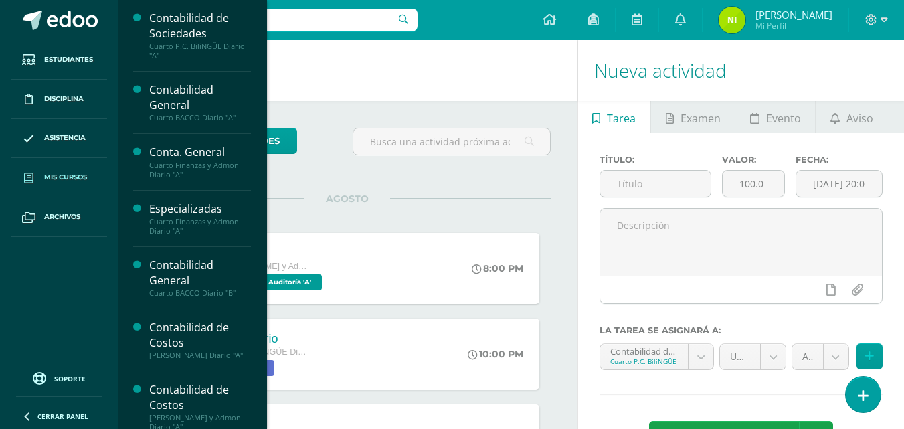
click at [61, 183] on span "Mis cursos" at bounding box center [65, 177] width 43 height 11
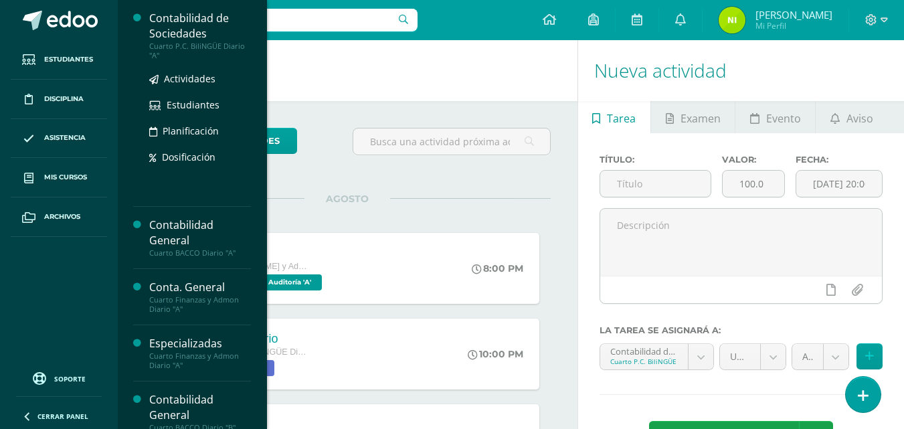
click at [212, 37] on div "Contabilidad de Sociedades" at bounding box center [200, 26] width 102 height 31
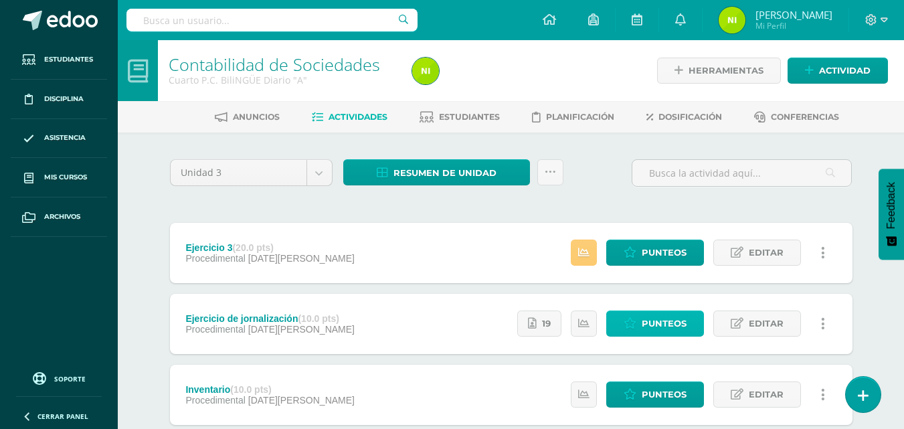
click at [657, 328] on span "Punteos" at bounding box center [663, 323] width 45 height 25
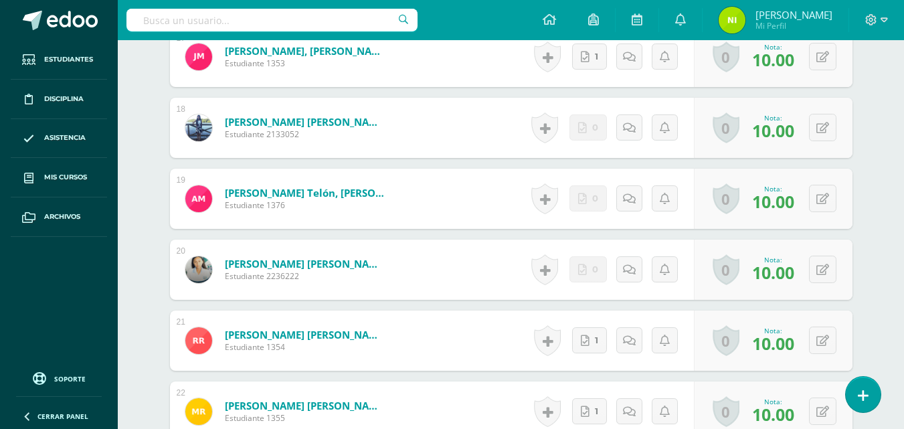
scroll to position [1570, 0]
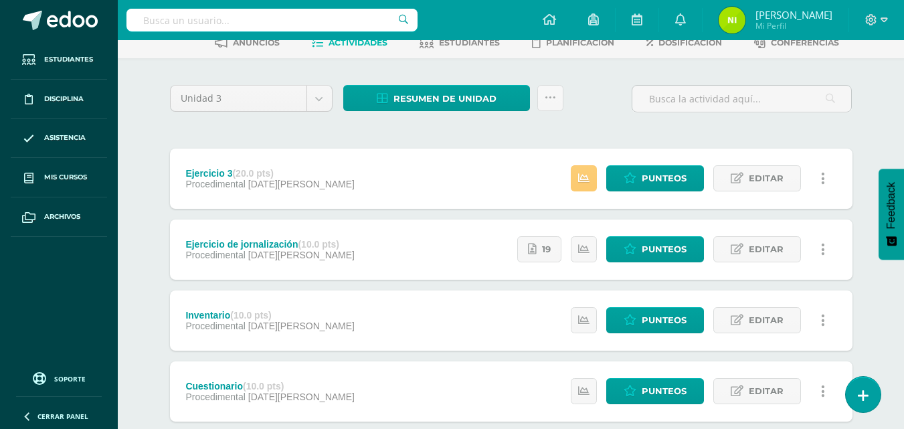
scroll to position [134, 0]
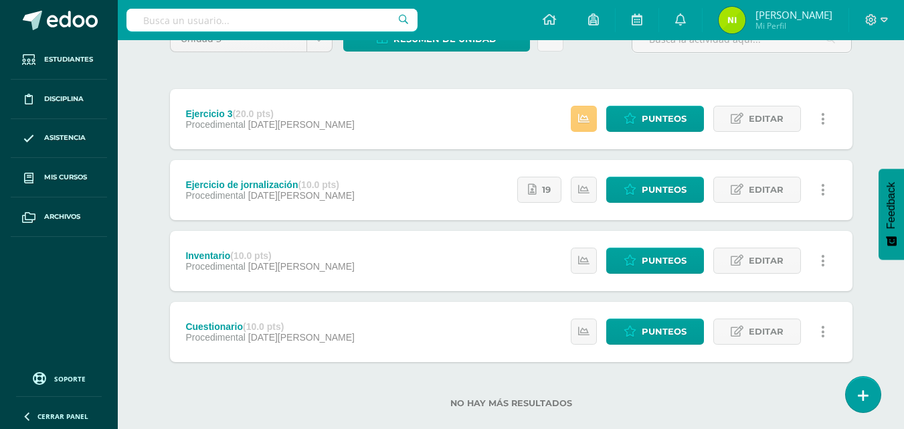
drag, startPoint x: 661, startPoint y: 169, endPoint x: 430, endPoint y: 88, distance: 245.4
click at [430, 88] on div "Unidad 3 Unidad 1 Unidad 2 Unidad 3 Unidad 4 Resumen de unidad Descargar como H…" at bounding box center [511, 224] width 693 height 399
drag, startPoint x: 671, startPoint y: 112, endPoint x: 656, endPoint y: 122, distance: 18.7
click at [656, 122] on span "Punteos" at bounding box center [663, 118] width 45 height 25
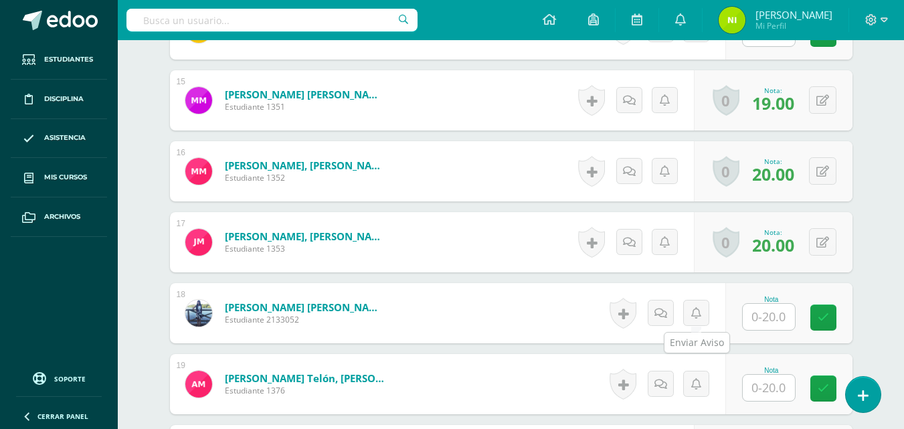
scroll to position [1400, 0]
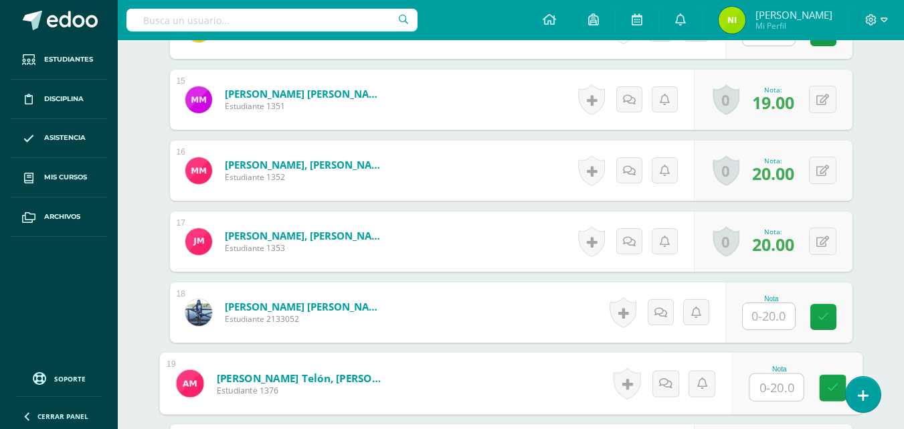
click at [768, 383] on input "text" at bounding box center [776, 387] width 54 height 27
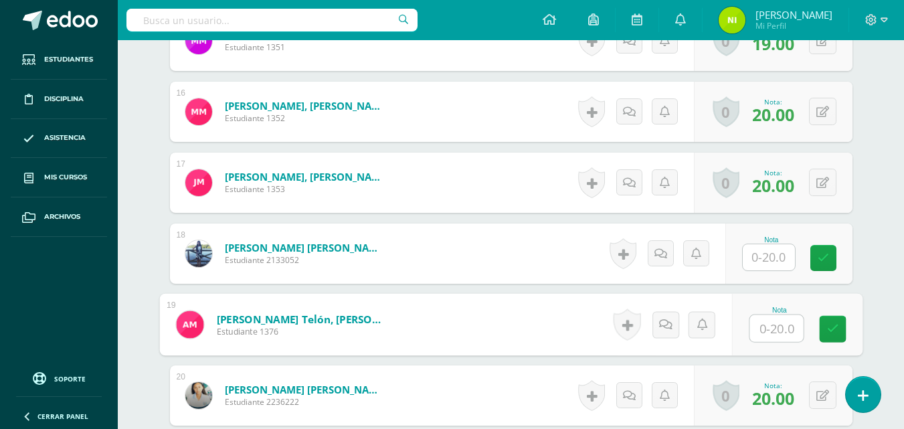
scroll to position [1467, 0]
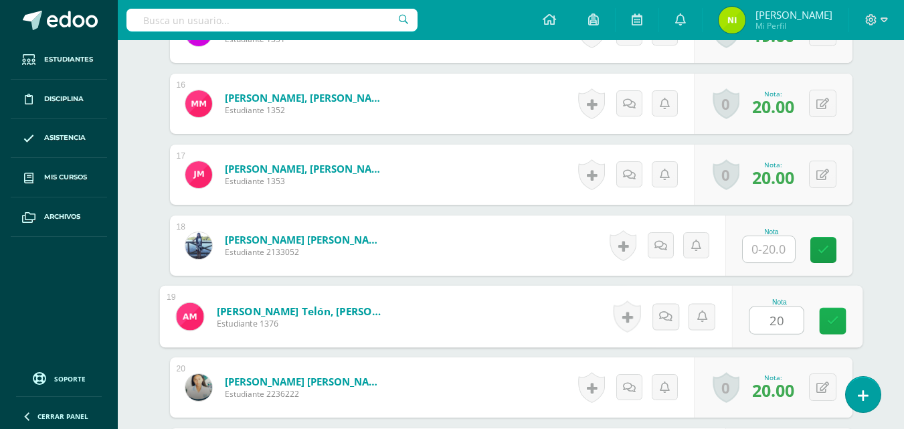
click at [841, 318] on link at bounding box center [832, 321] width 27 height 27
type input "20.00"
click at [824, 328] on button at bounding box center [831, 316] width 28 height 28
click at [781, 308] on div "Nota 20.00" at bounding box center [778, 317] width 167 height 62
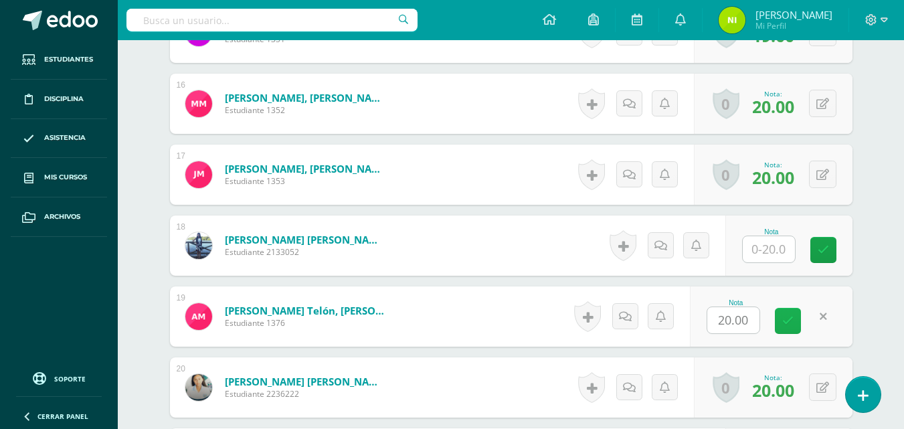
click at [788, 318] on icon at bounding box center [787, 320] width 11 height 11
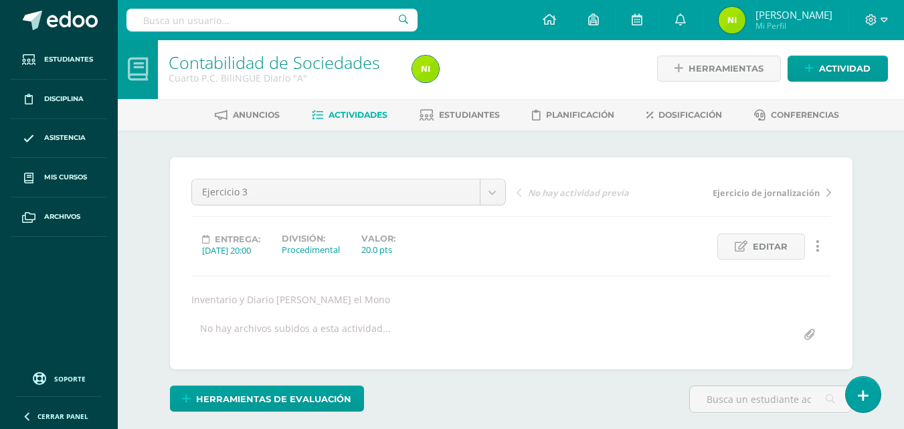
scroll to position [0, 0]
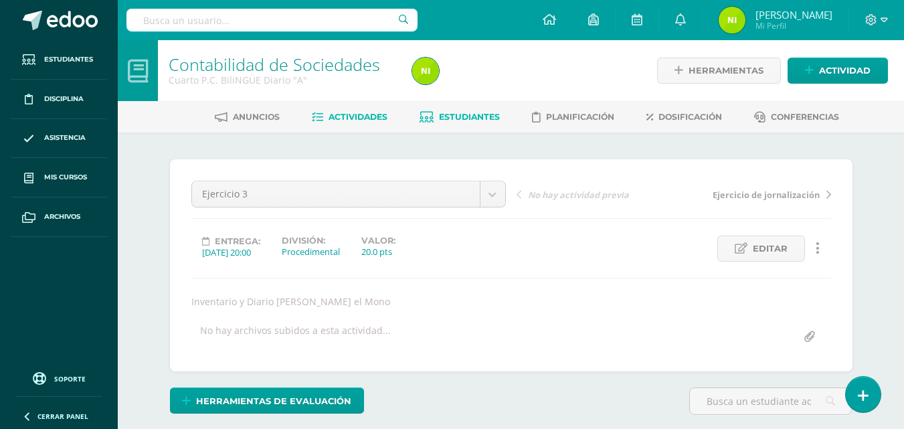
click at [463, 124] on link "Estudiantes" at bounding box center [459, 116] width 80 height 21
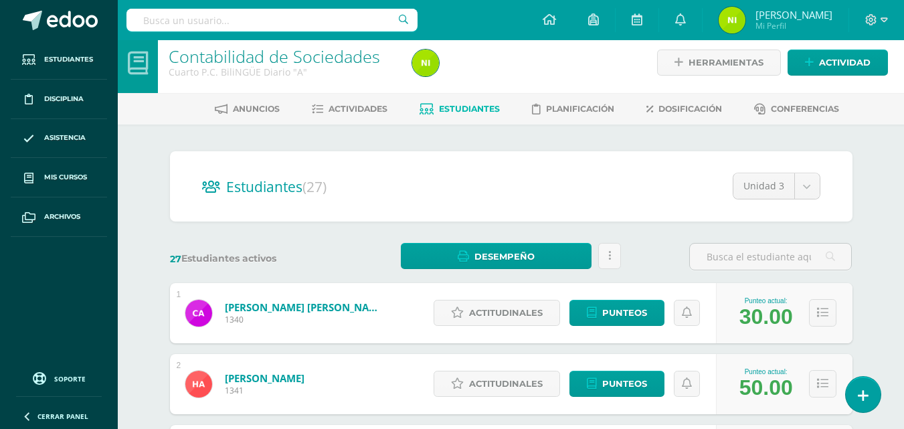
scroll to position [67, 0]
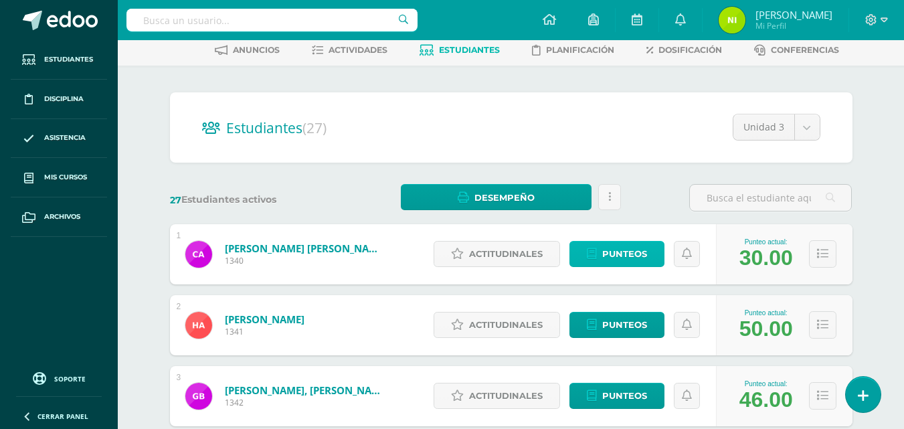
click at [628, 259] on span "Punteos" at bounding box center [624, 253] width 45 height 25
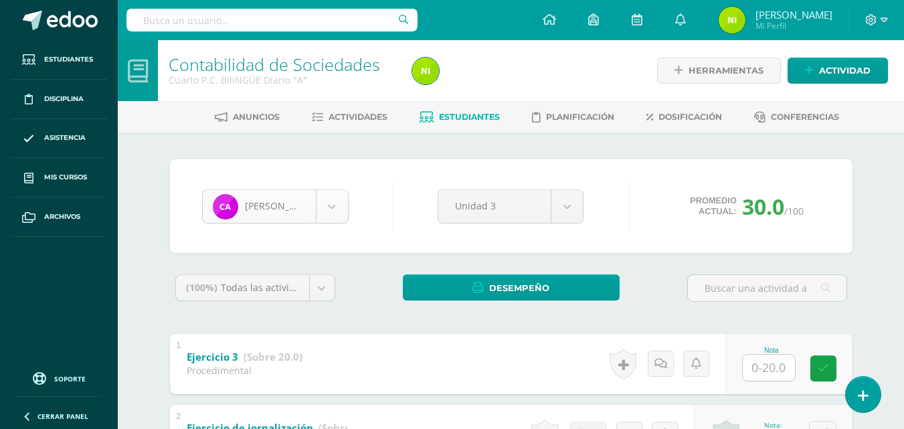
click at [338, 210] on body "Estudiantes Disciplina Asistencia Mis cursos Archivos Soporte Ayuda Reportar un…" at bounding box center [452, 348] width 904 height 696
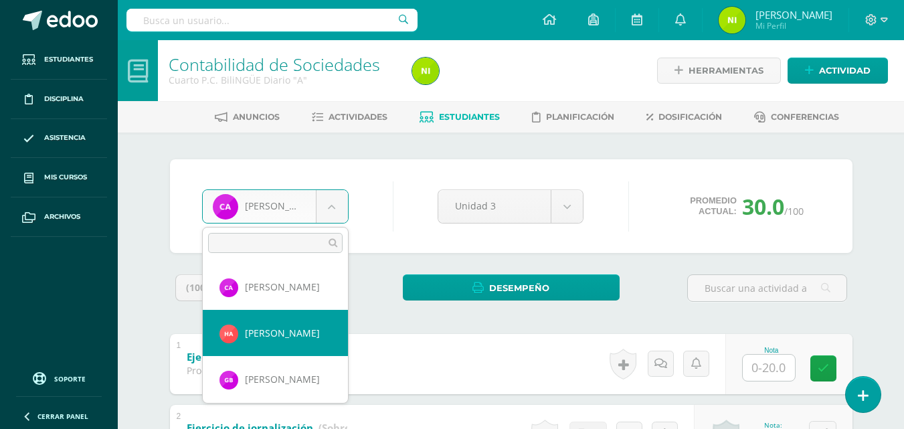
select select "8688"
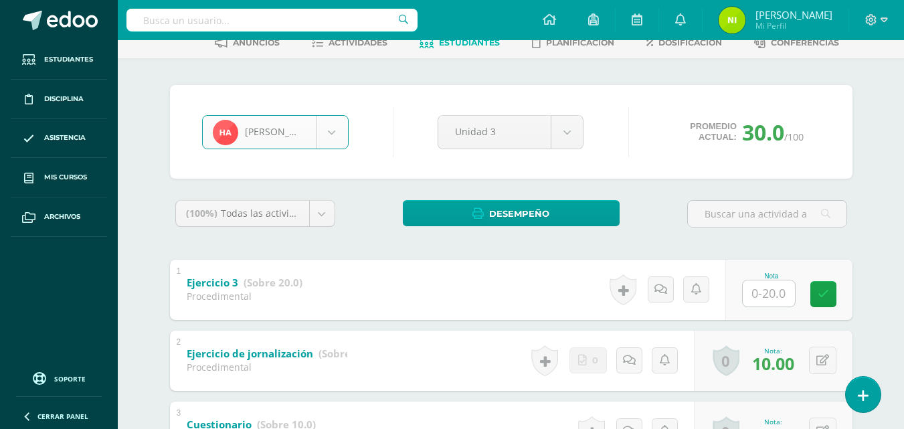
scroll to position [66, 0]
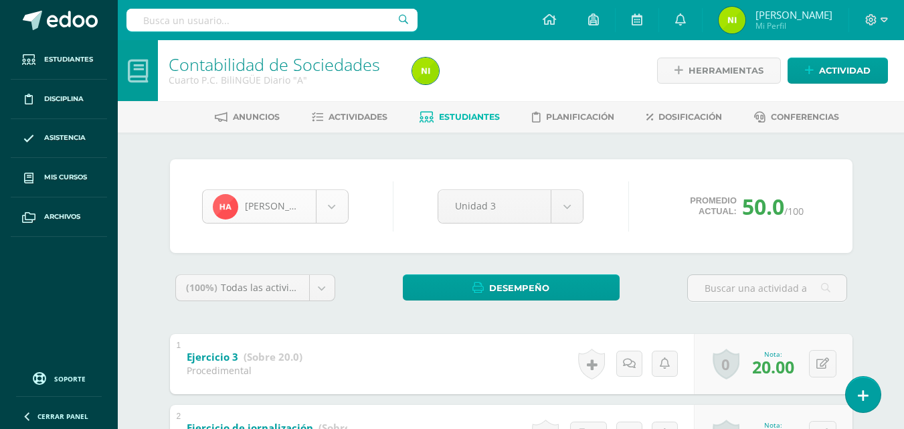
click at [328, 209] on body "Estudiantes Disciplina Asistencia Mis cursos Archivos Soporte Ayuda Reportar un…" at bounding box center [452, 348] width 904 height 696
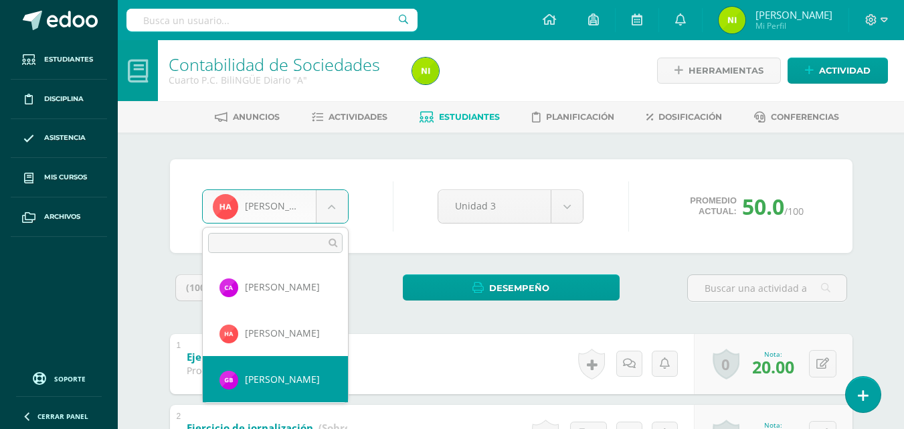
select select "8689"
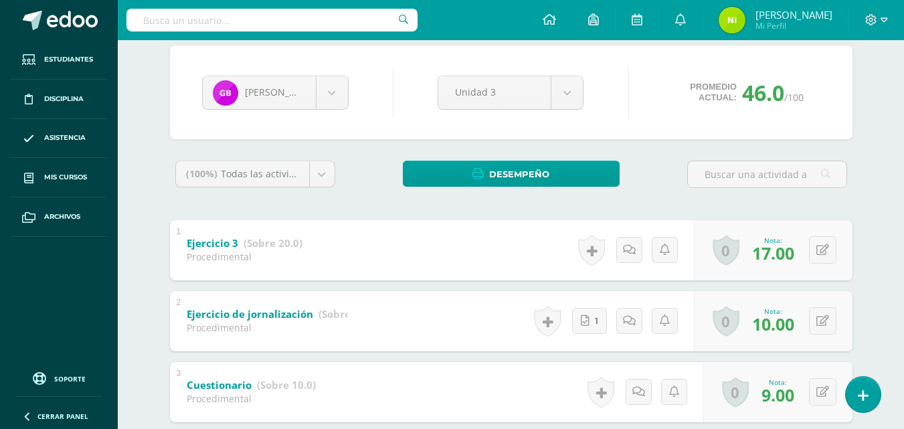
scroll to position [66, 0]
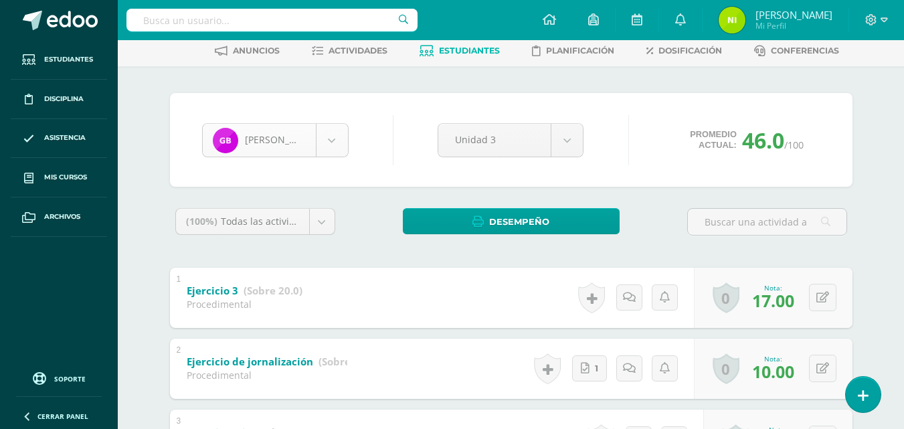
click at [338, 150] on body "Estudiantes Disciplina Asistencia Mis cursos Archivos Soporte Ayuda Reportar un…" at bounding box center [452, 282] width 904 height 696
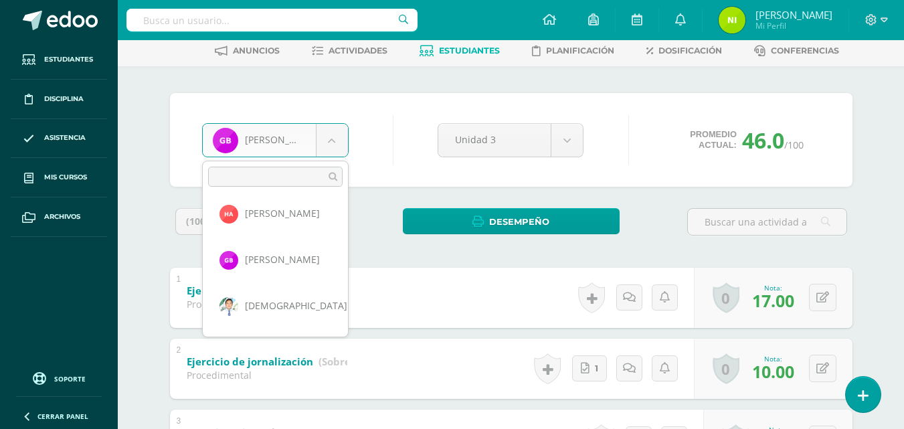
scroll to position [92, 0]
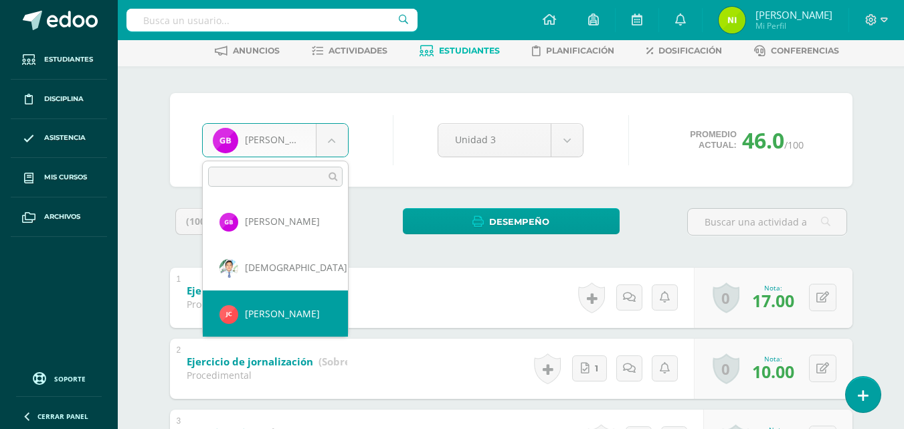
select select "8690"
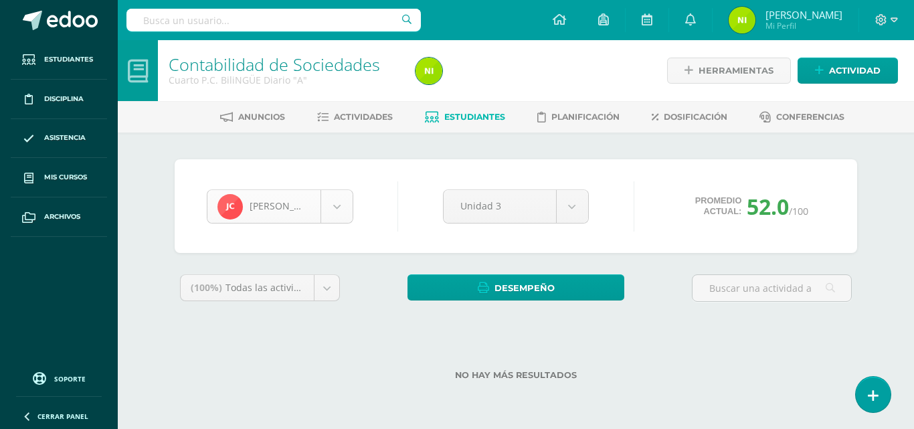
click at [332, 203] on body "Estudiantes Disciplina Asistencia Mis cursos Archivos Soporte Ayuda Reportar un…" at bounding box center [457, 211] width 914 height 423
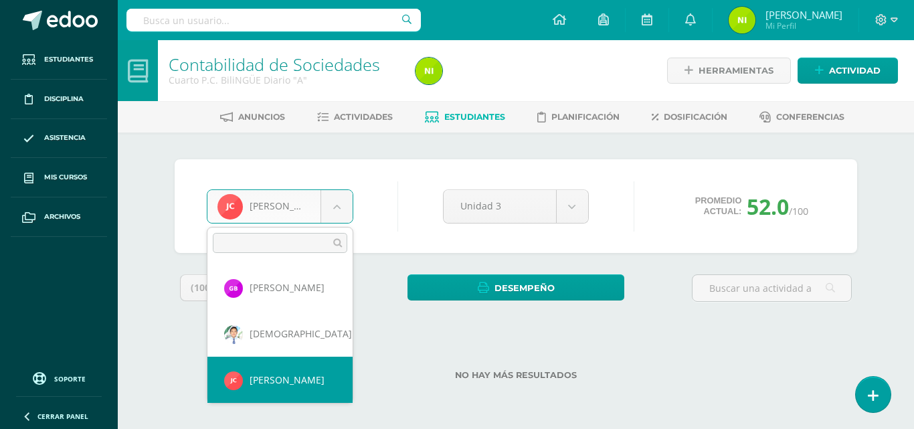
scroll to position [51, 0]
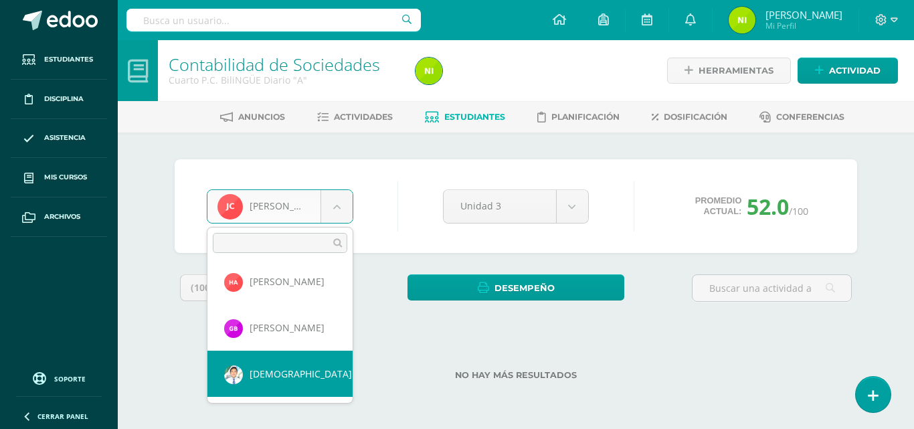
select select "6829"
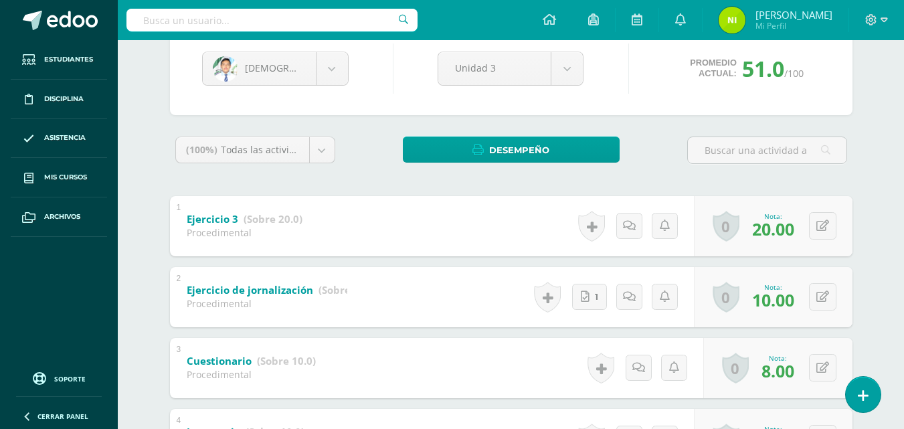
scroll to position [133, 0]
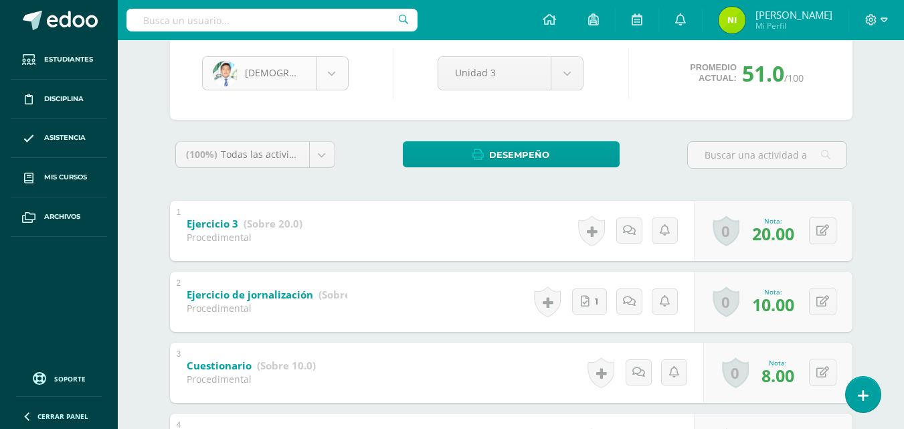
click at [334, 78] on body "Estudiantes Disciplina Asistencia Mis cursos Archivos Soporte Ayuda Reportar un…" at bounding box center [452, 215] width 904 height 696
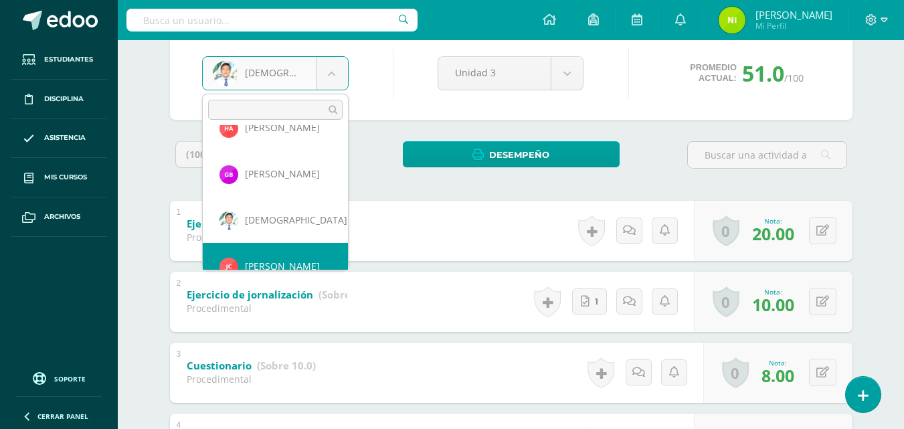
scroll to position [92, 0]
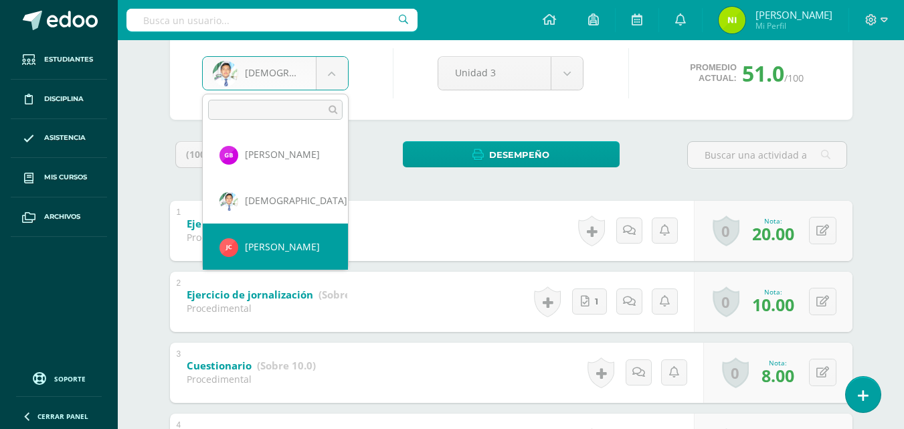
select select "8690"
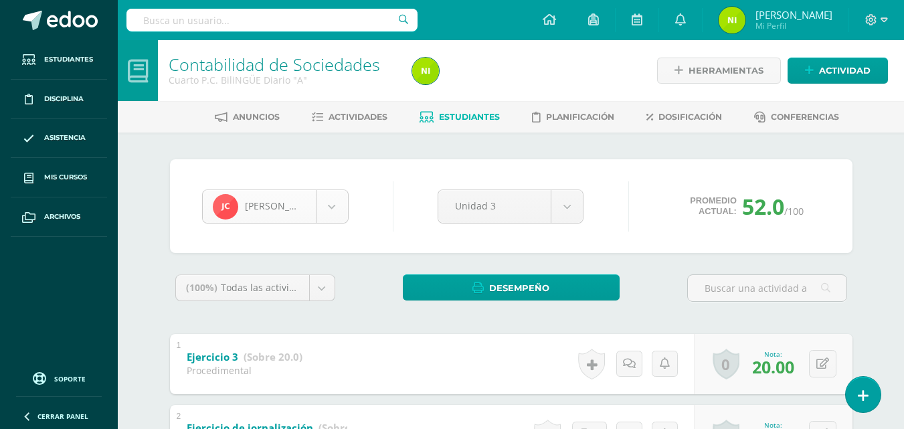
click at [332, 215] on body "Estudiantes Disciplina Asistencia Mis cursos Archivos Soporte Ayuda Reportar un…" at bounding box center [452, 348] width 904 height 696
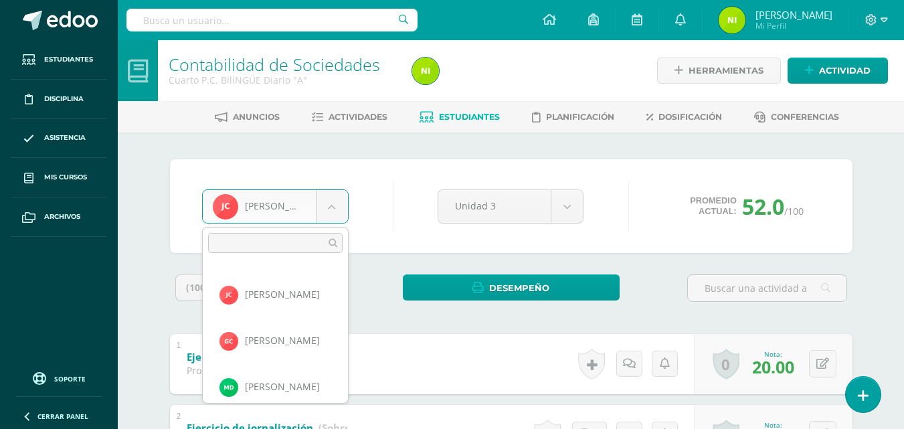
scroll to position [185, 0]
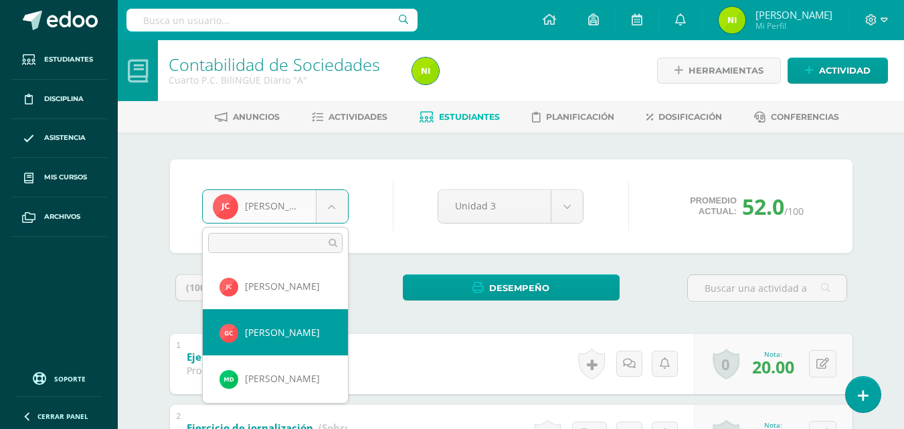
select select "8691"
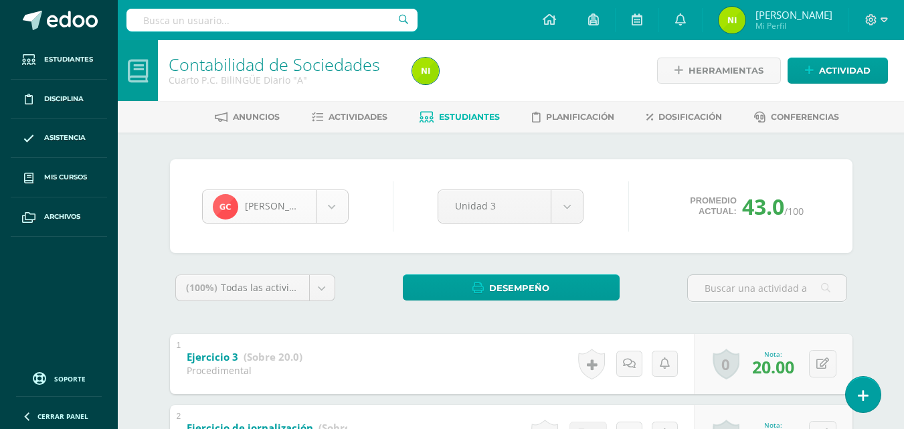
click at [336, 211] on body "Estudiantes Disciplina Asistencia Mis cursos Archivos Soporte Ayuda Reportar un…" at bounding box center [452, 348] width 904 height 696
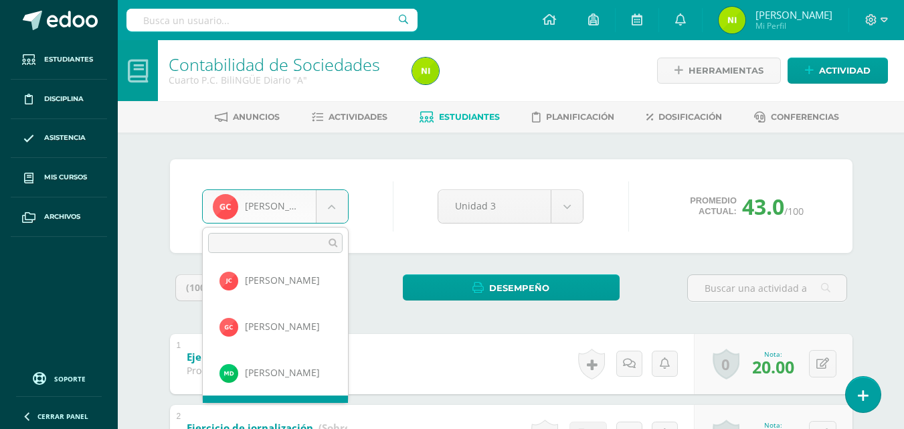
scroll to position [230, 0]
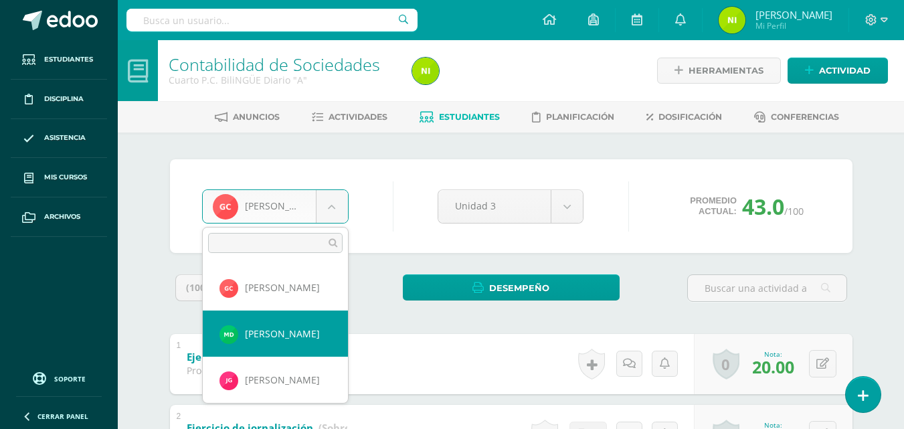
select select "8692"
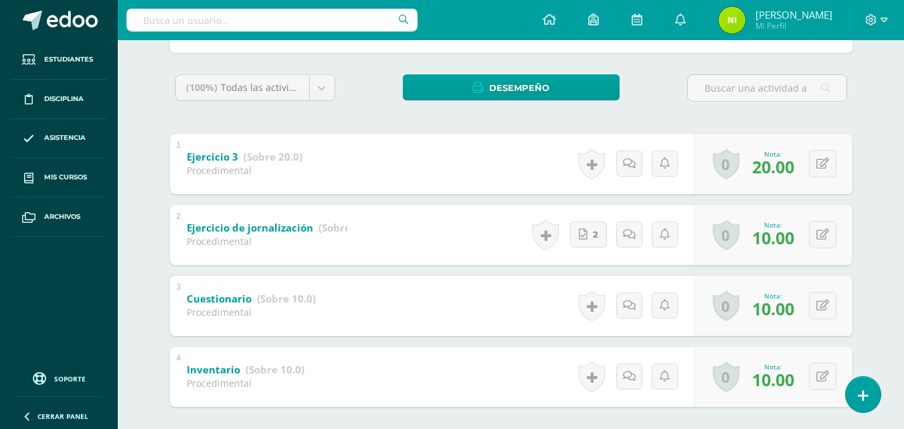
scroll to position [133, 0]
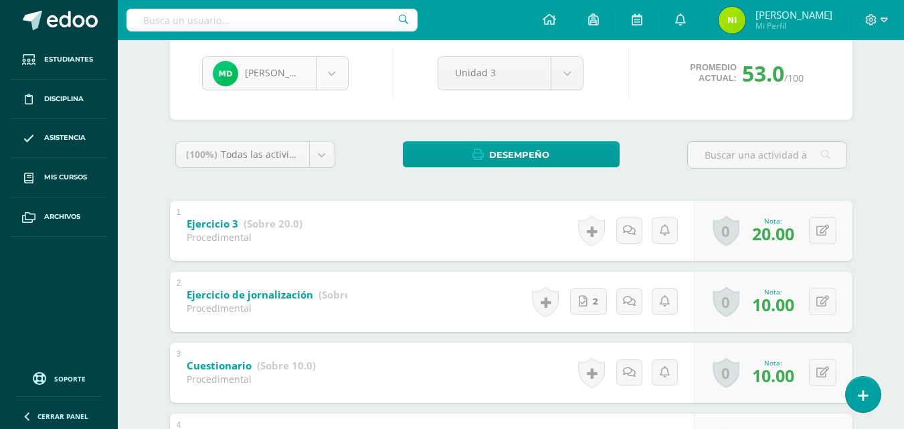
click at [328, 73] on body "Estudiantes Disciplina Asistencia Mis cursos Archivos Soporte Ayuda Reportar un…" at bounding box center [452, 215] width 904 height 696
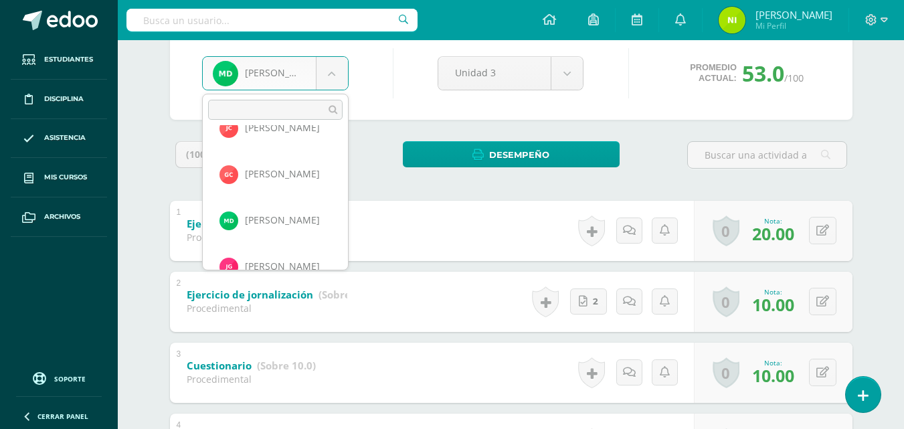
scroll to position [237, 0]
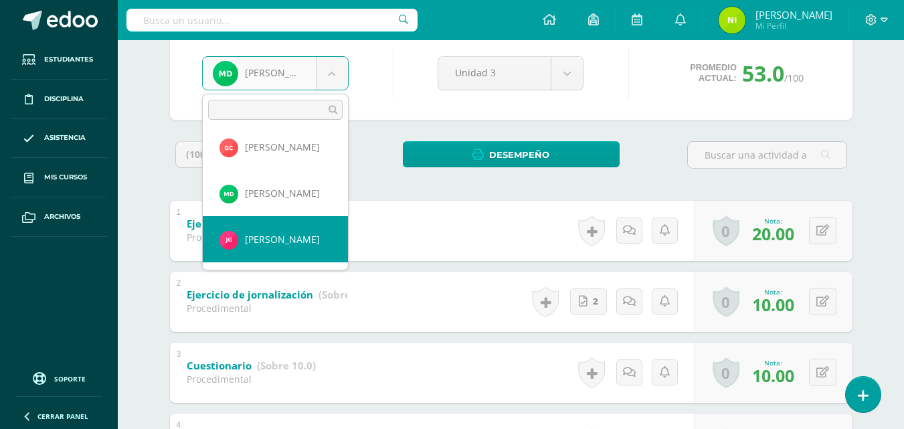
select select "8693"
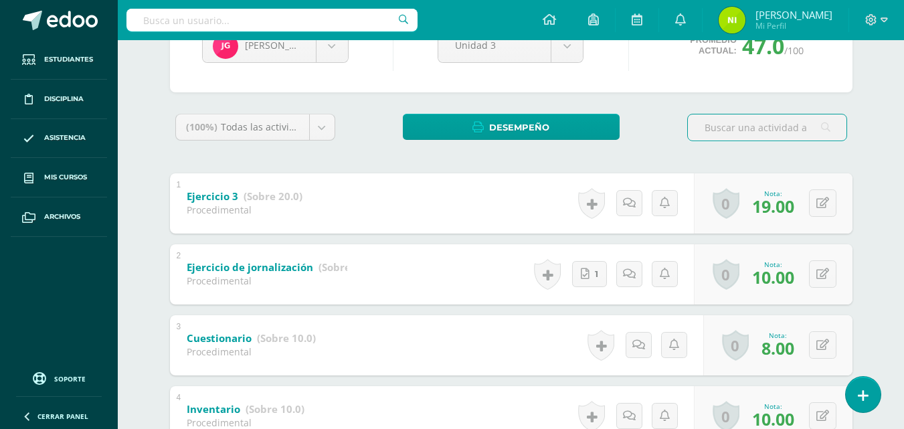
scroll to position [267, 0]
